Goal: Task Accomplishment & Management: Manage account settings

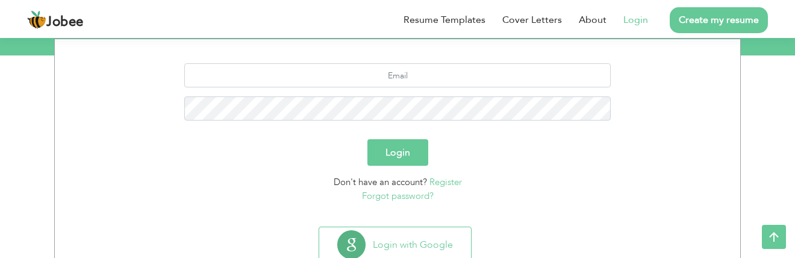
scroll to position [139, 0]
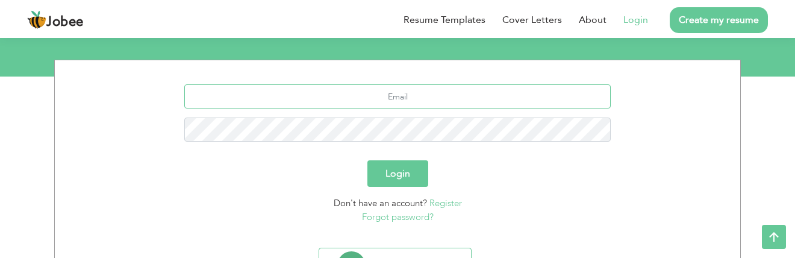
click at [400, 97] on input "text" at bounding box center [397, 96] width 427 height 24
type input "[EMAIL_ADDRESS][DOMAIN_NAME]"
click at [405, 182] on button "Login" at bounding box center [397, 173] width 61 height 26
